Goal: Task Accomplishment & Management: Use online tool/utility

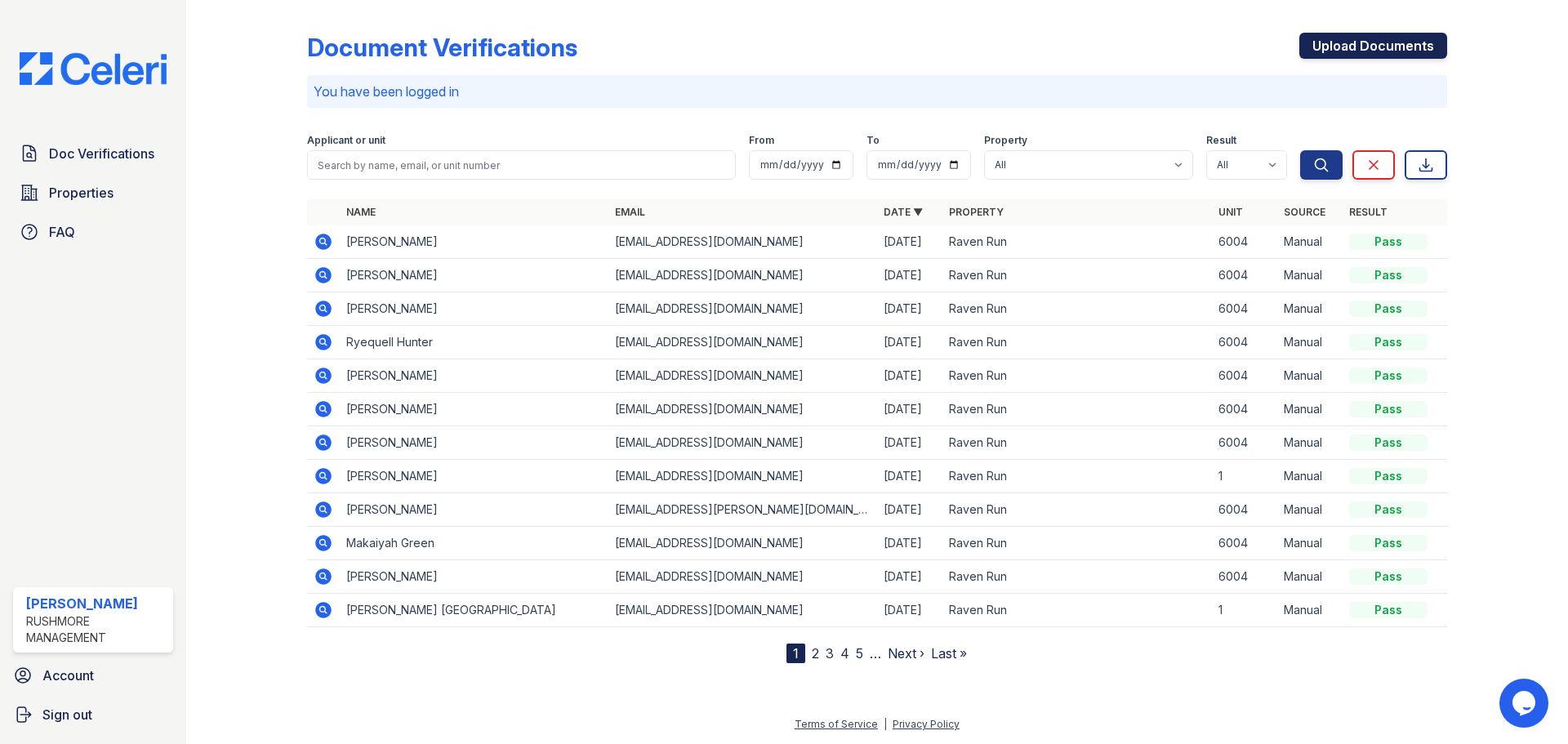
click at [1354, 49] on link "Upload Documents" at bounding box center [1374, 46] width 148 height 26
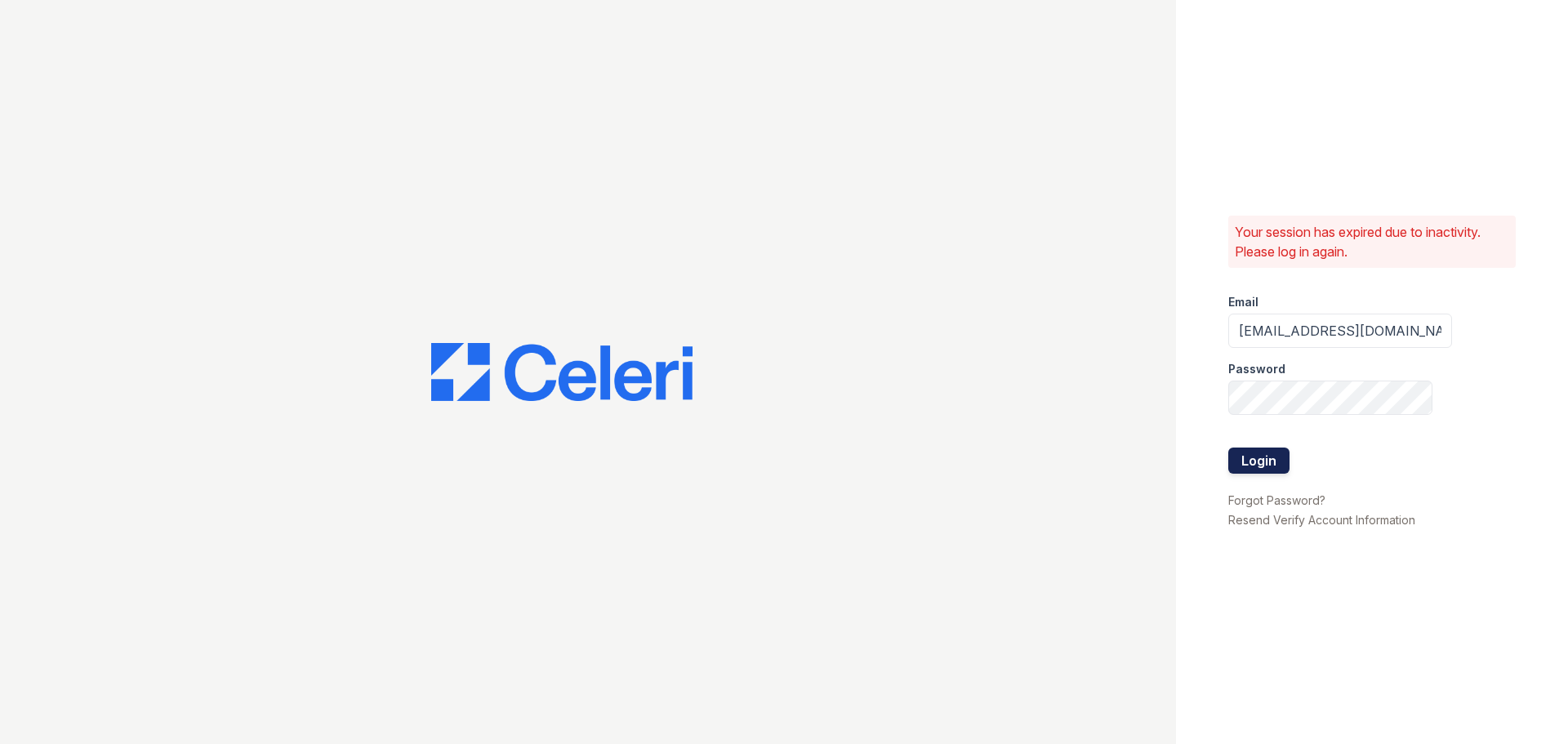
click at [1257, 455] on button "Login" at bounding box center [1258, 461] width 61 height 26
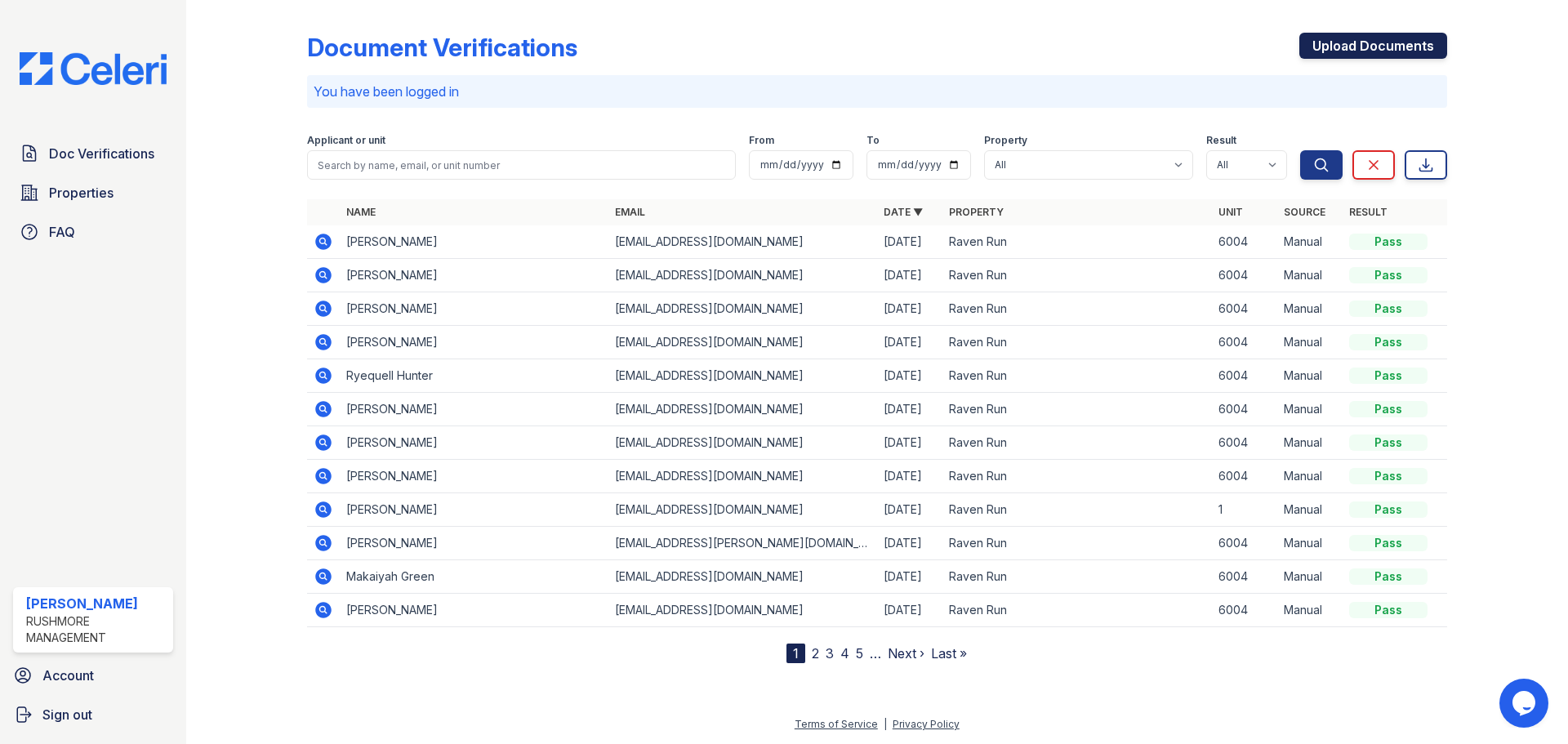
click at [1367, 47] on link "Upload Documents" at bounding box center [1374, 46] width 148 height 26
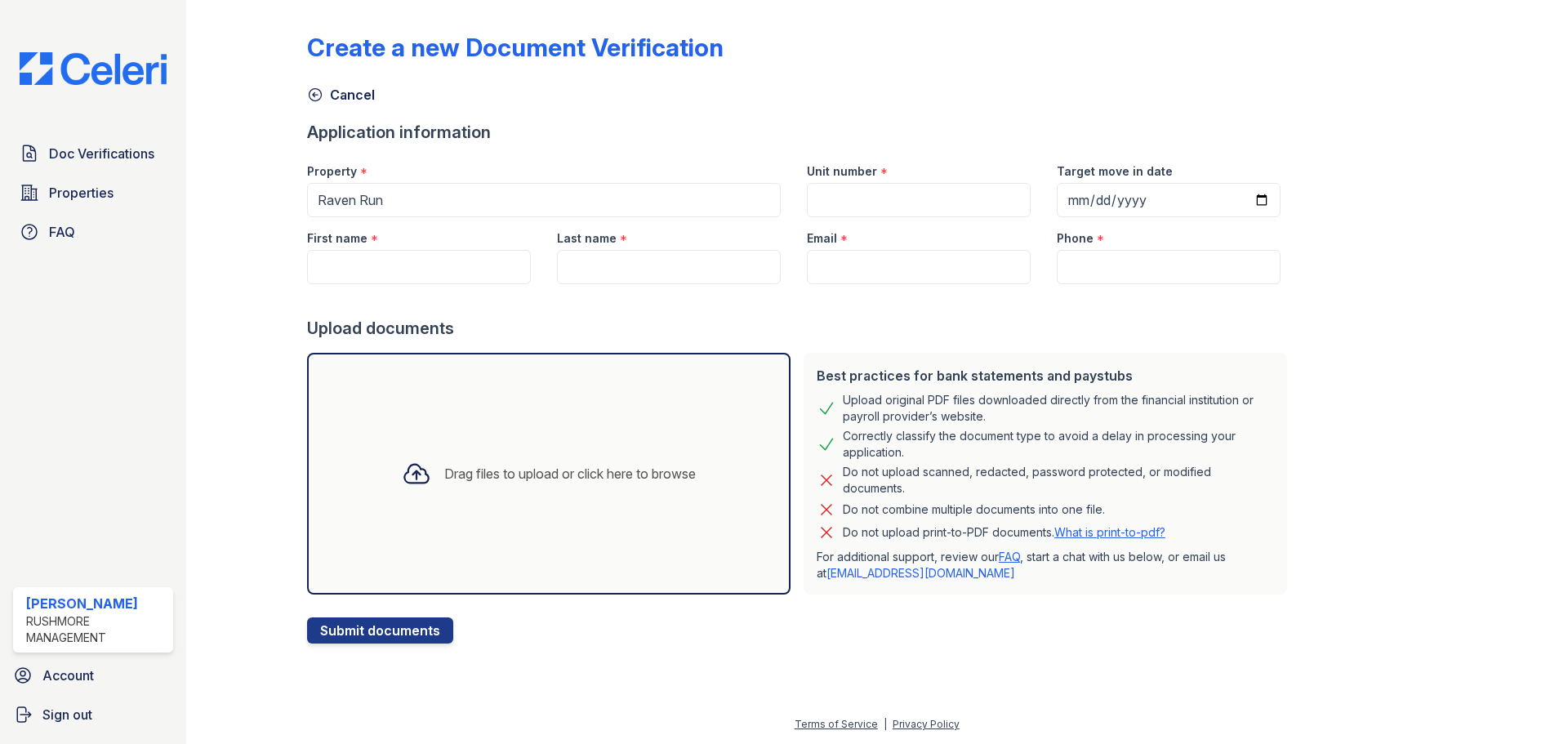
click at [572, 486] on div "Drag files to upload or click here to browse" at bounding box center [549, 473] width 320 height 56
click at [491, 513] on div "Drag files to upload or click here to browse" at bounding box center [549, 474] width 484 height 242
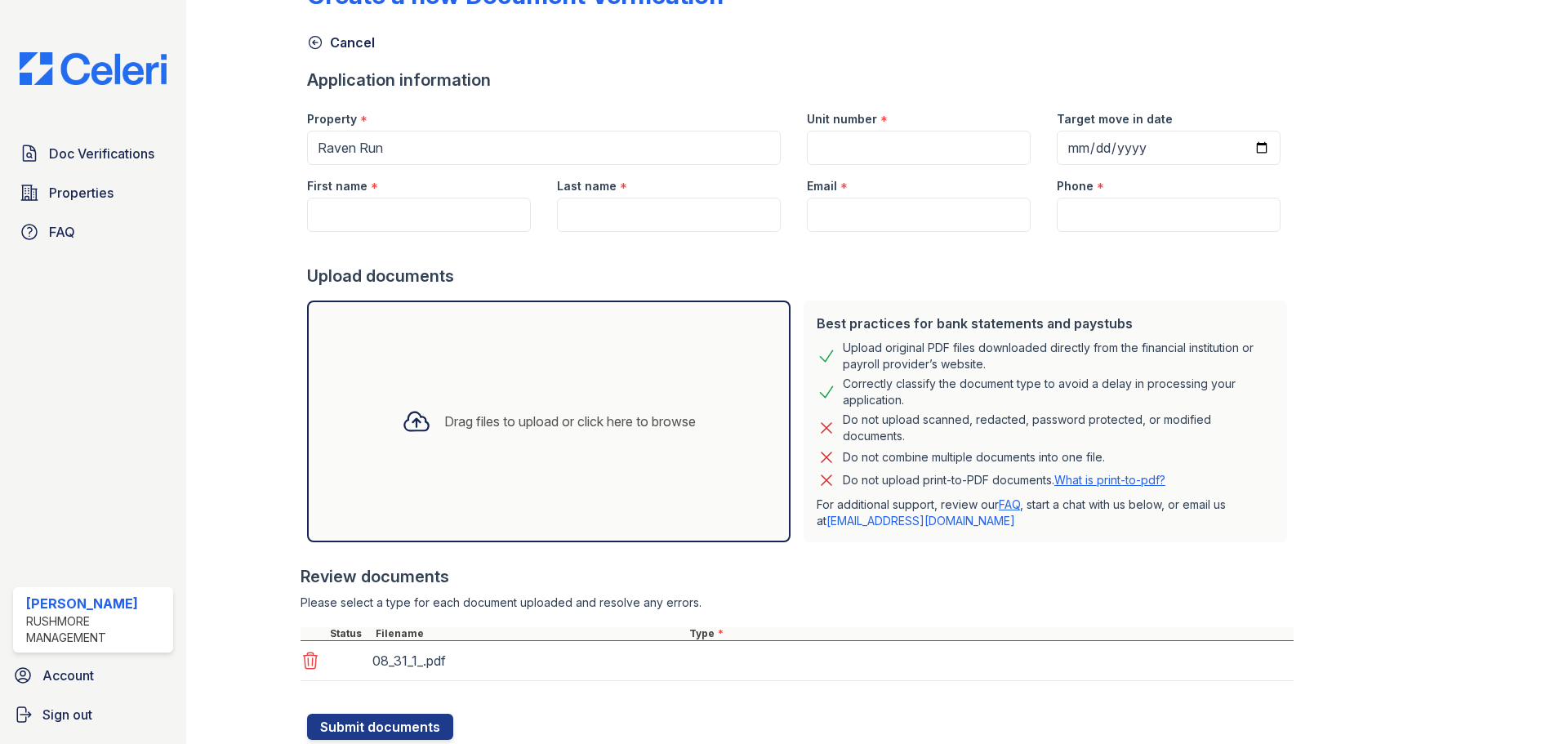
scroll to position [104, 0]
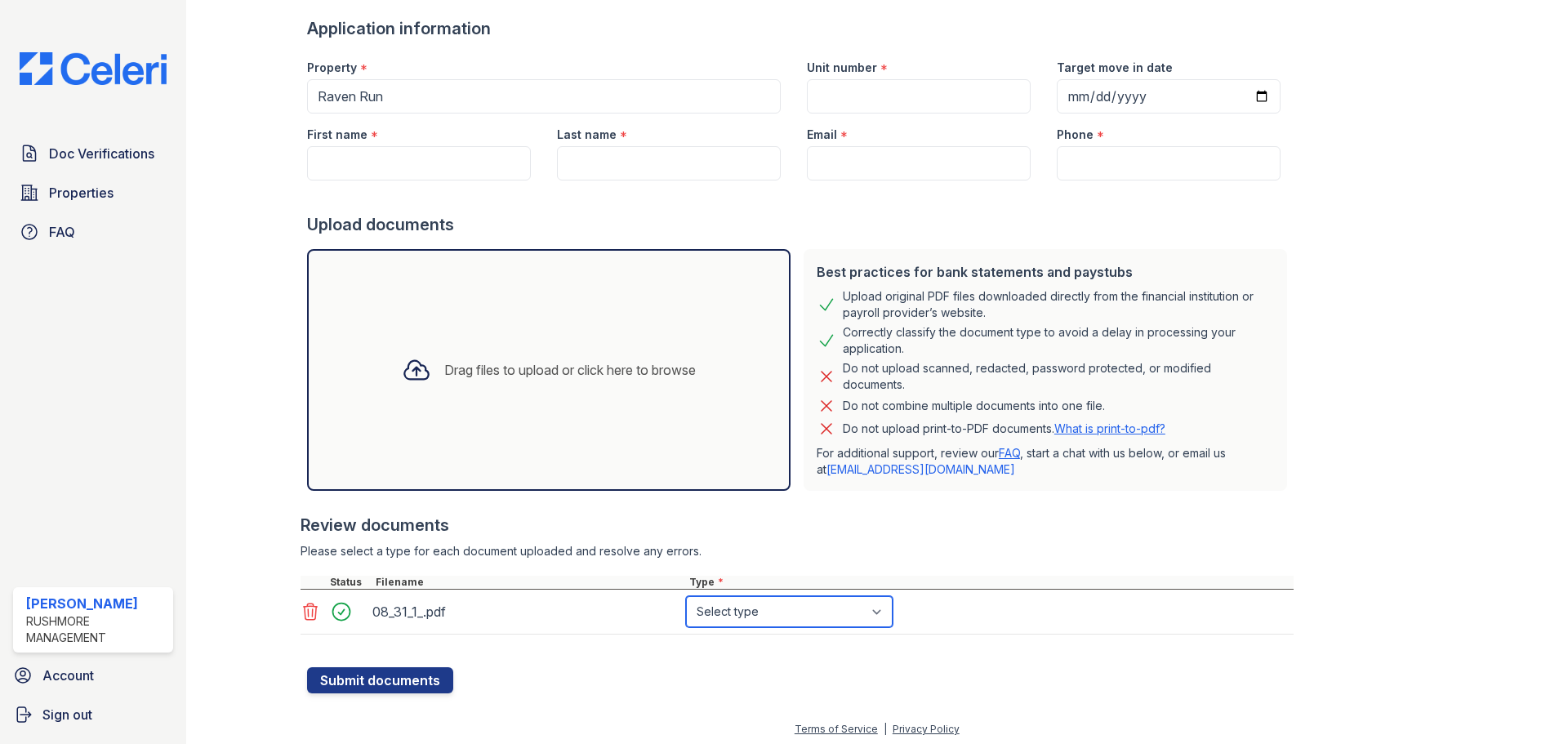
click at [817, 610] on select "Select type Paystub Bank Statement Offer Letter Tax Documents Benefit Award Let…" at bounding box center [790, 612] width 206 height 31
click at [1283, 599] on div "Create a new Document Verification Cancel Application information Property * Ra…" at bounding box center [877, 298] width 1140 height 791
